Goal: Find specific page/section

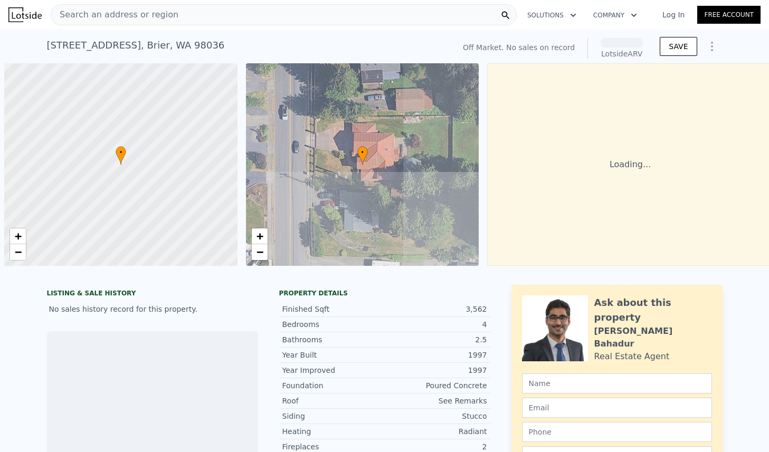
scroll to position [0, 4]
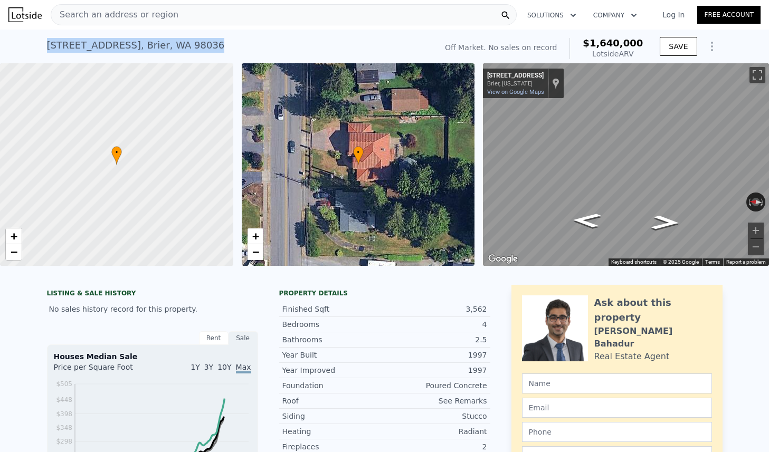
drag, startPoint x: 47, startPoint y: 48, endPoint x: 214, endPoint y: 49, distance: 167.3
click at [214, 49] on div "23423 Brier Rd , Brier , WA 98036 No sales on record (~ARV $1.640m )" at bounding box center [240, 49] width 386 height 30
copy div "23423 Brier Rd , Brier , WA 98036"
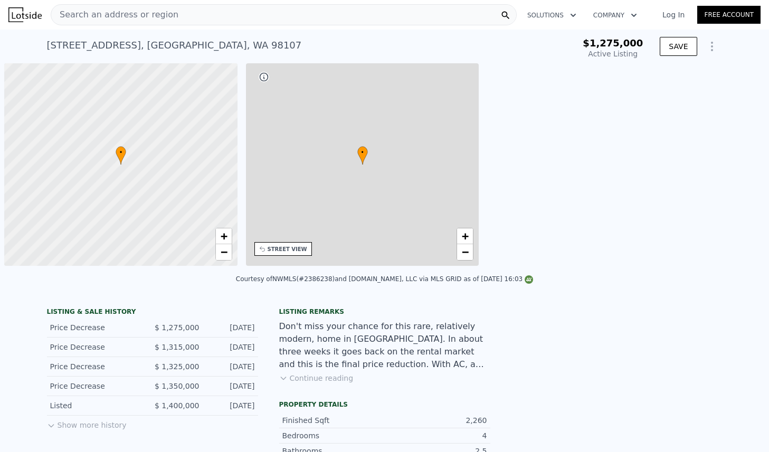
scroll to position [0, 4]
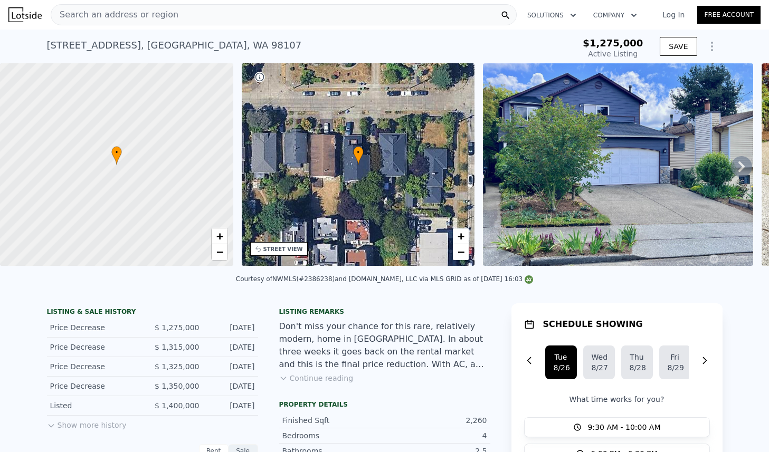
click at [392, 13] on div "Search an address or region" at bounding box center [284, 14] width 466 height 21
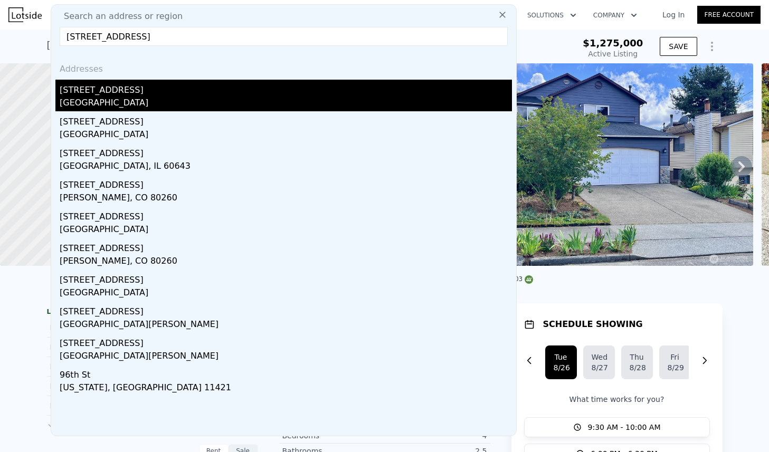
type input "[STREET_ADDRESS]"
click at [102, 94] on div "[STREET_ADDRESS]" at bounding box center [286, 88] width 452 height 17
